Goal: Find specific page/section: Find specific page/section

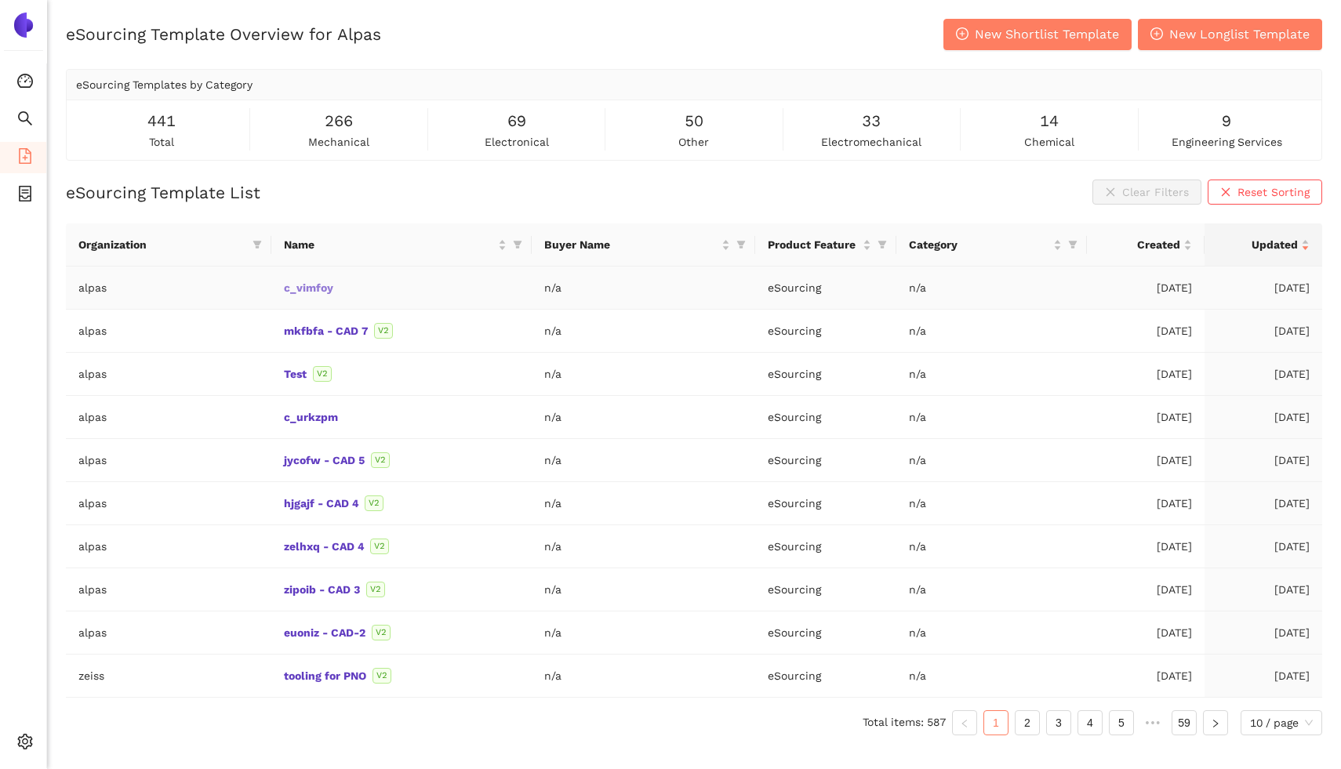
click at [0, 0] on link "c_vimfoy" at bounding box center [0, 0] width 0 height 0
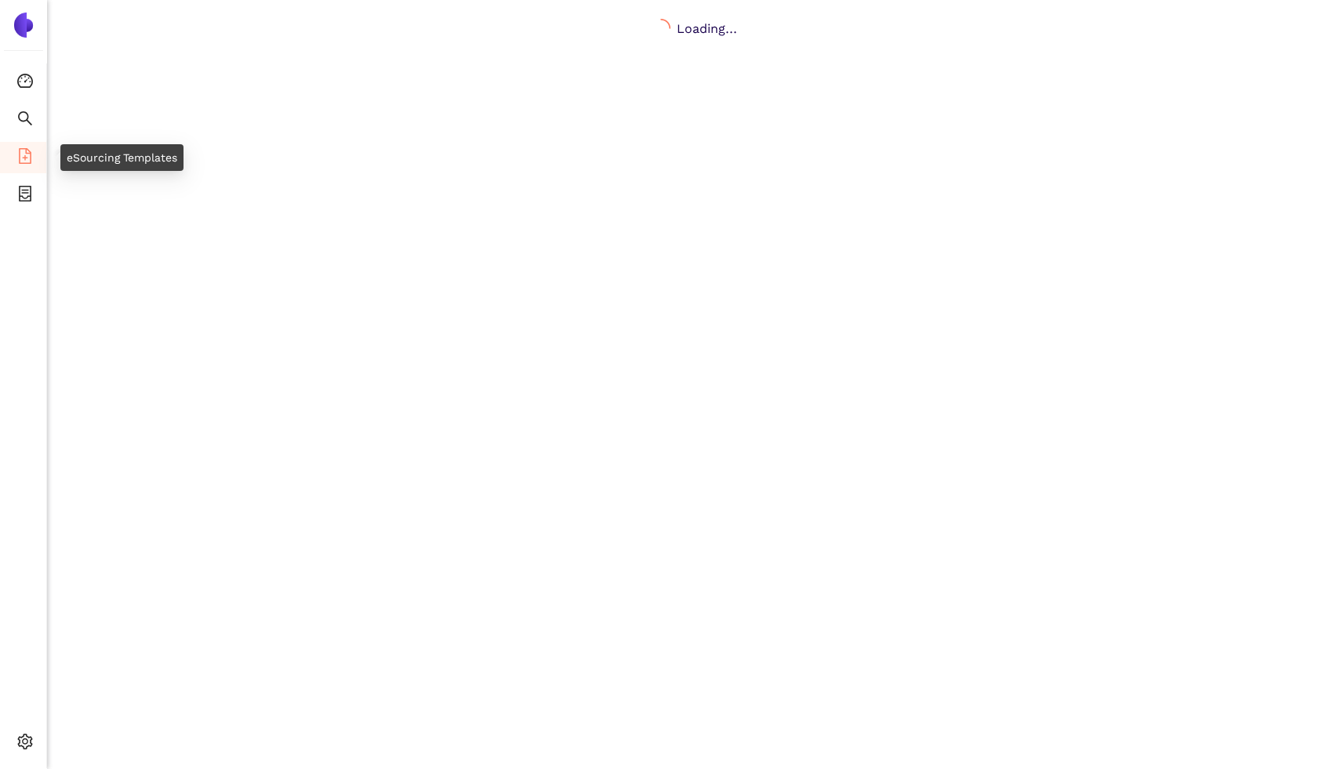
click at [23, 153] on icon "file-add" at bounding box center [25, 156] width 16 height 16
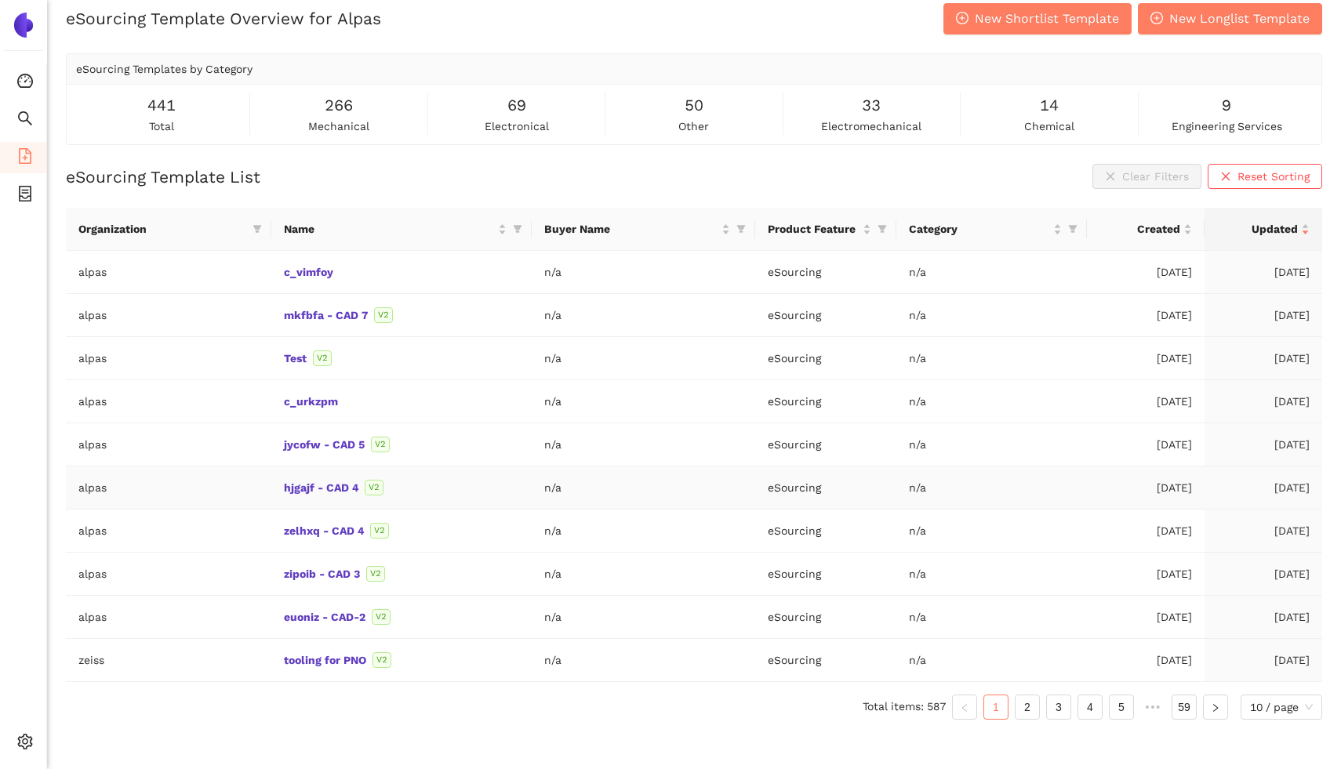
scroll to position [19, 0]
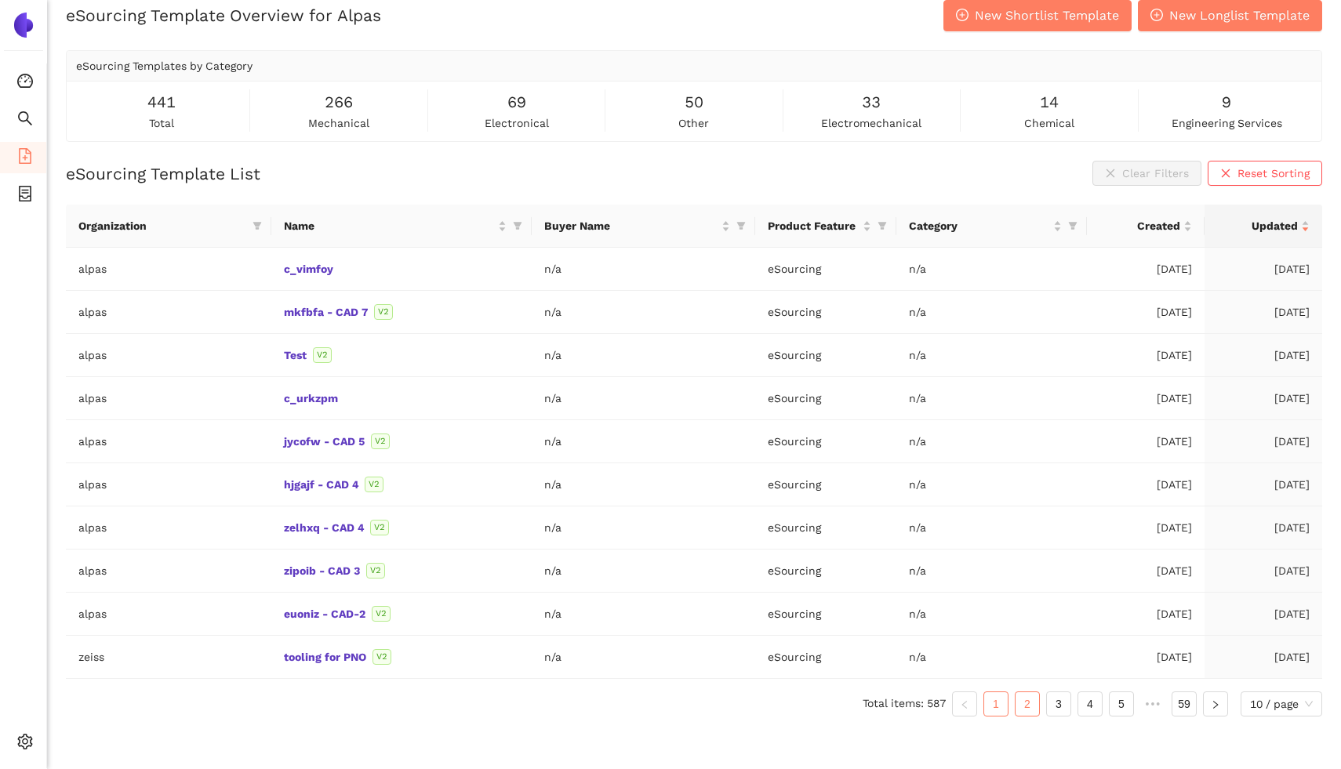
click at [1019, 711] on link "2" at bounding box center [1027, 704] width 24 height 24
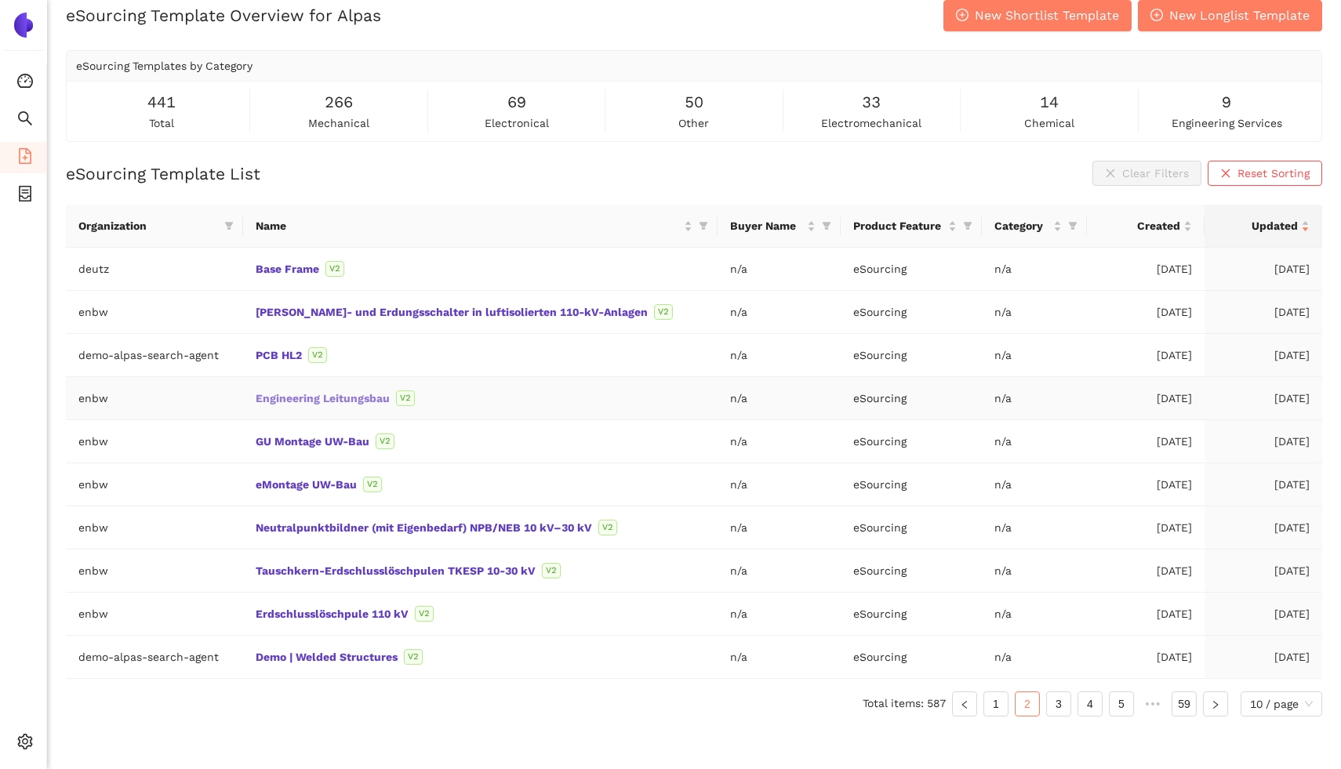
click at [0, 0] on link "Engineering Leitungsbau" at bounding box center [0, 0] width 0 height 0
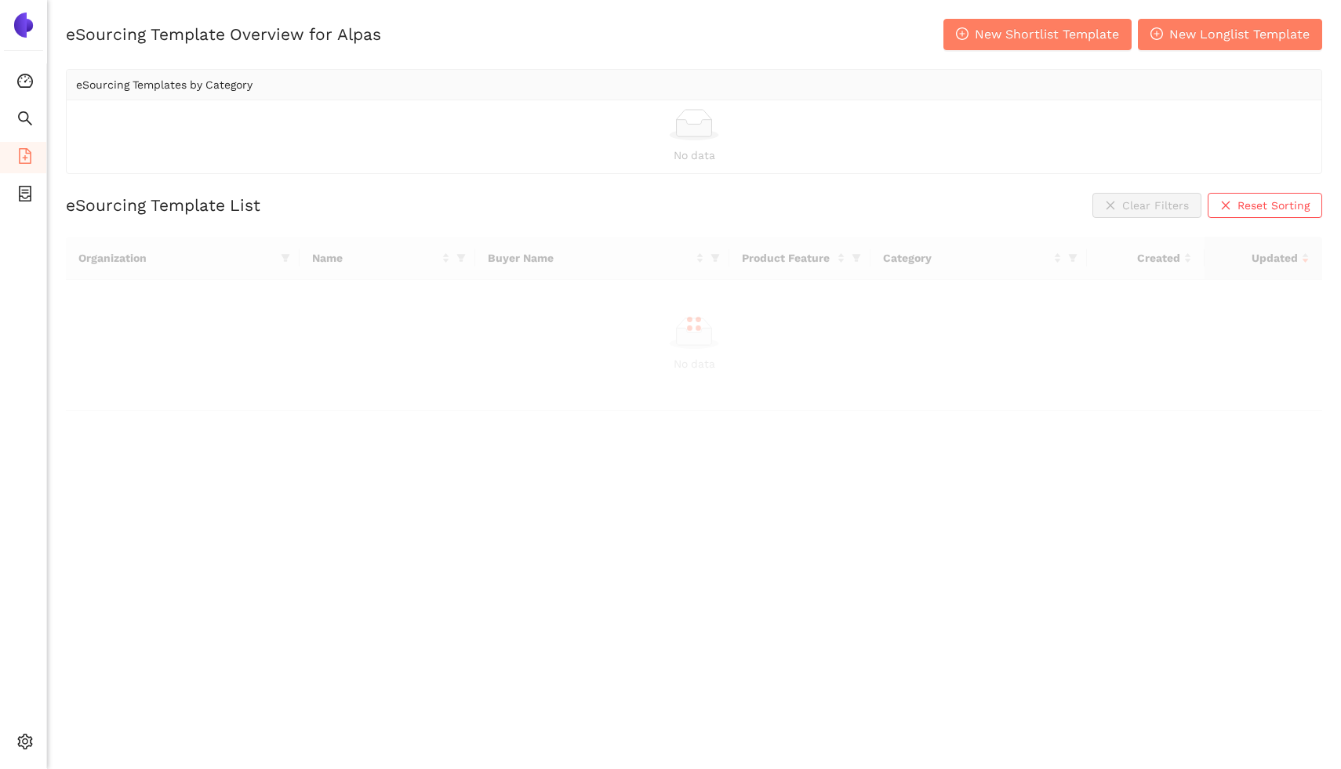
scroll to position [19, 0]
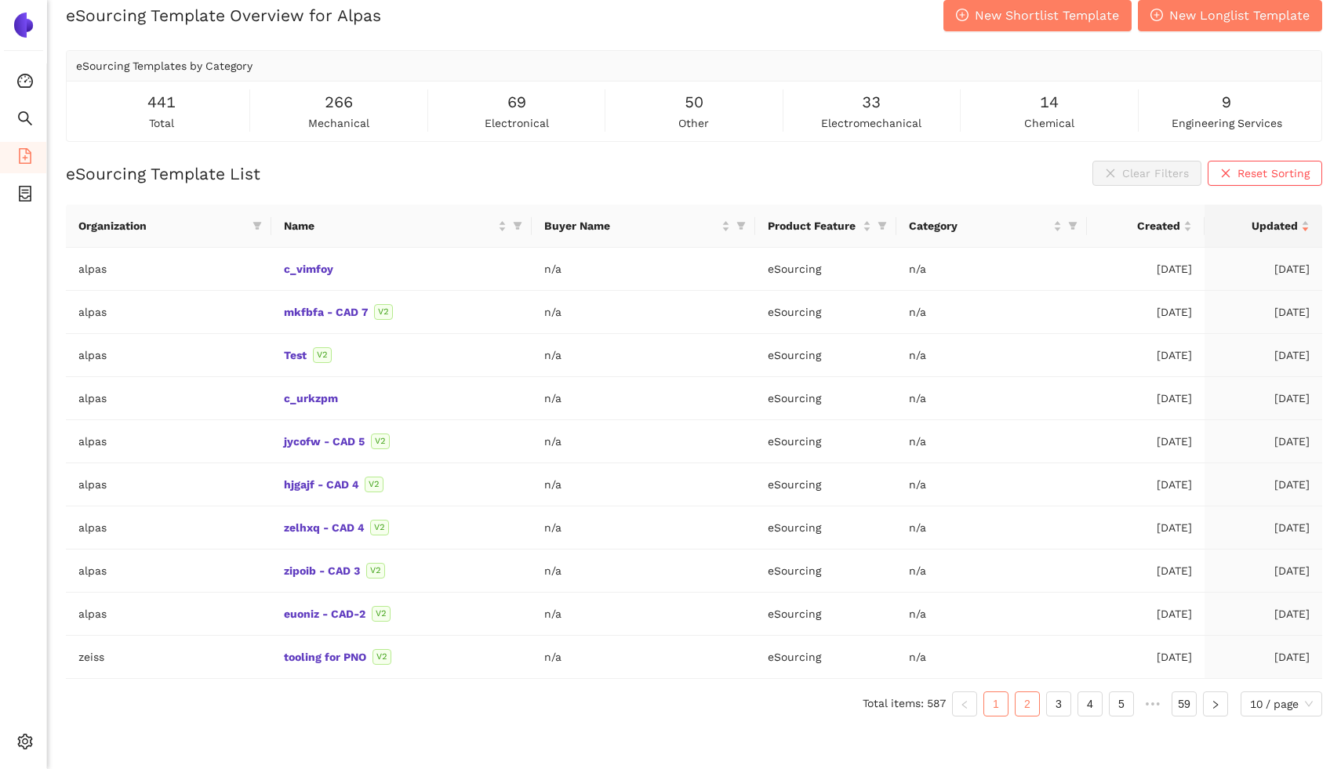
click at [1032, 709] on link "2" at bounding box center [1027, 704] width 24 height 24
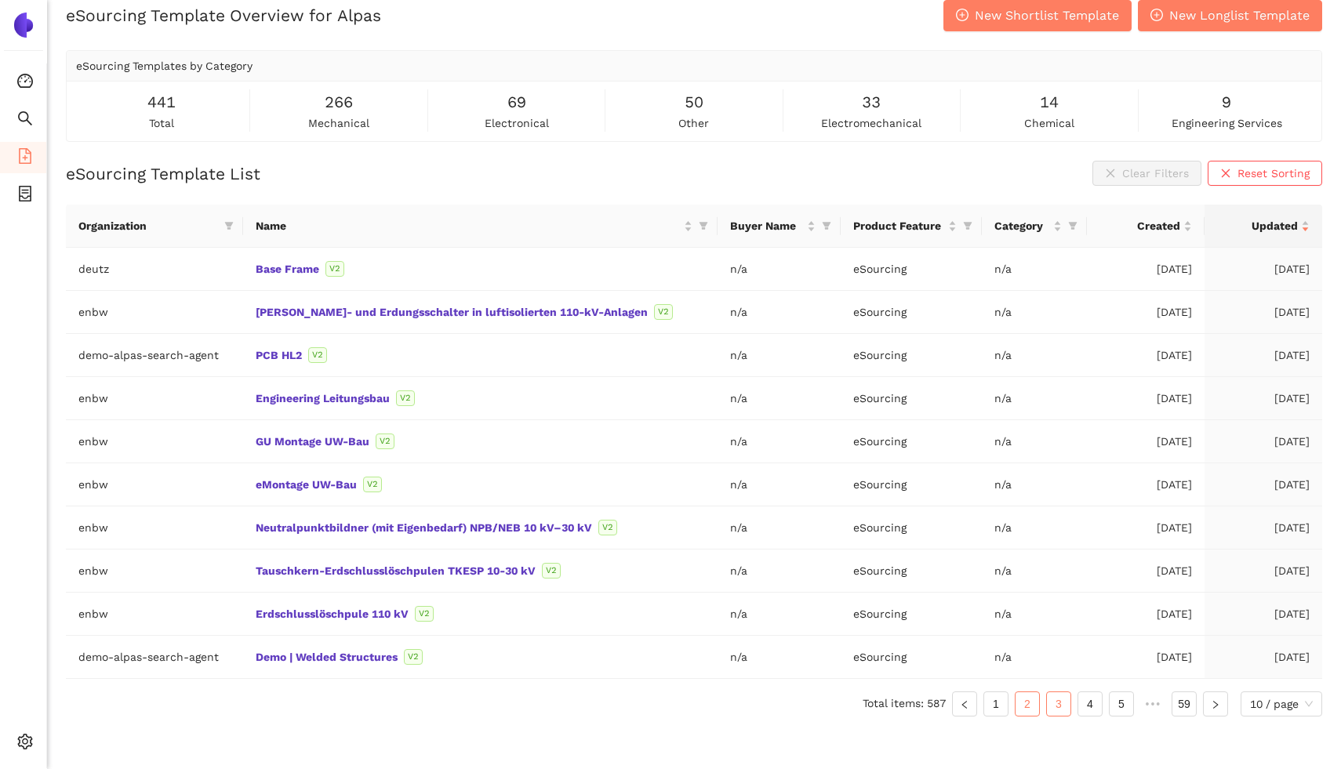
click at [1055, 701] on link "3" at bounding box center [1059, 704] width 24 height 24
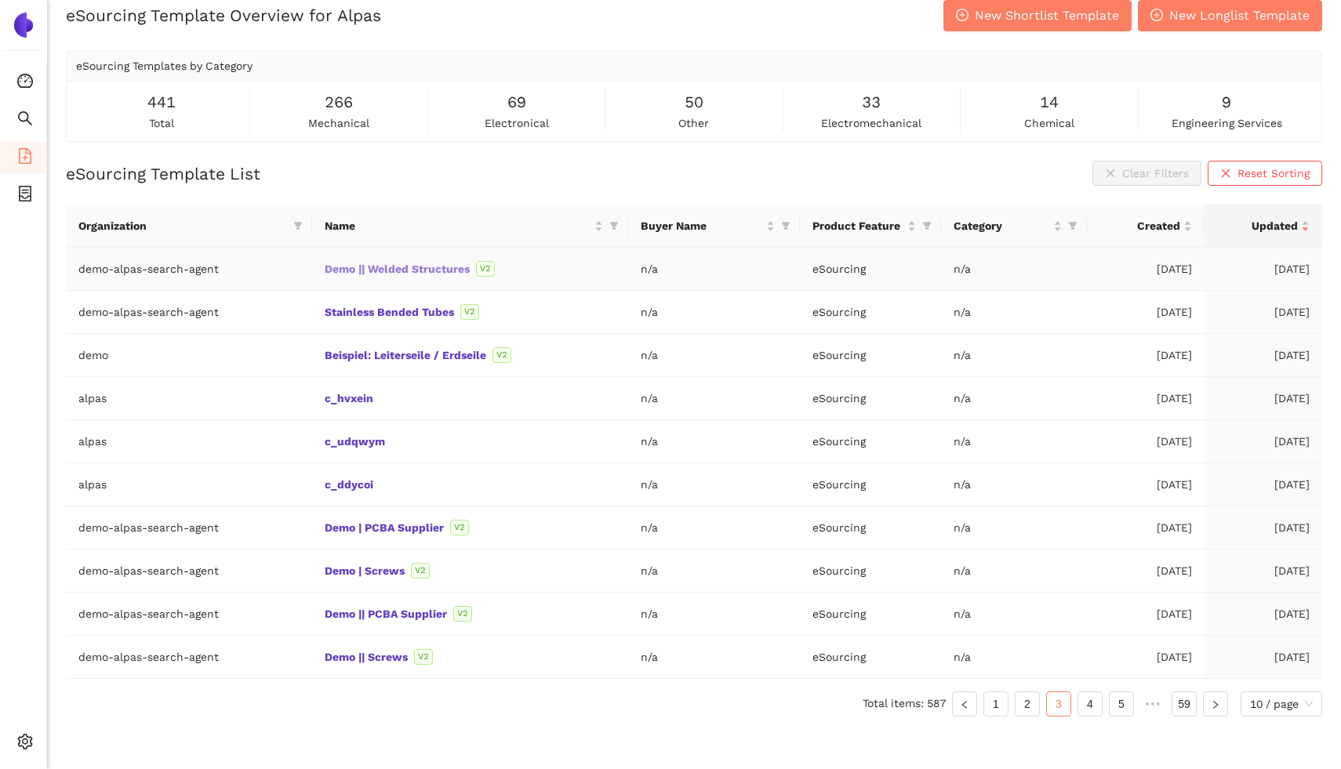
click at [0, 0] on link "Demo || Welded Structures" at bounding box center [0, 0] width 0 height 0
